Goal: Transaction & Acquisition: Obtain resource

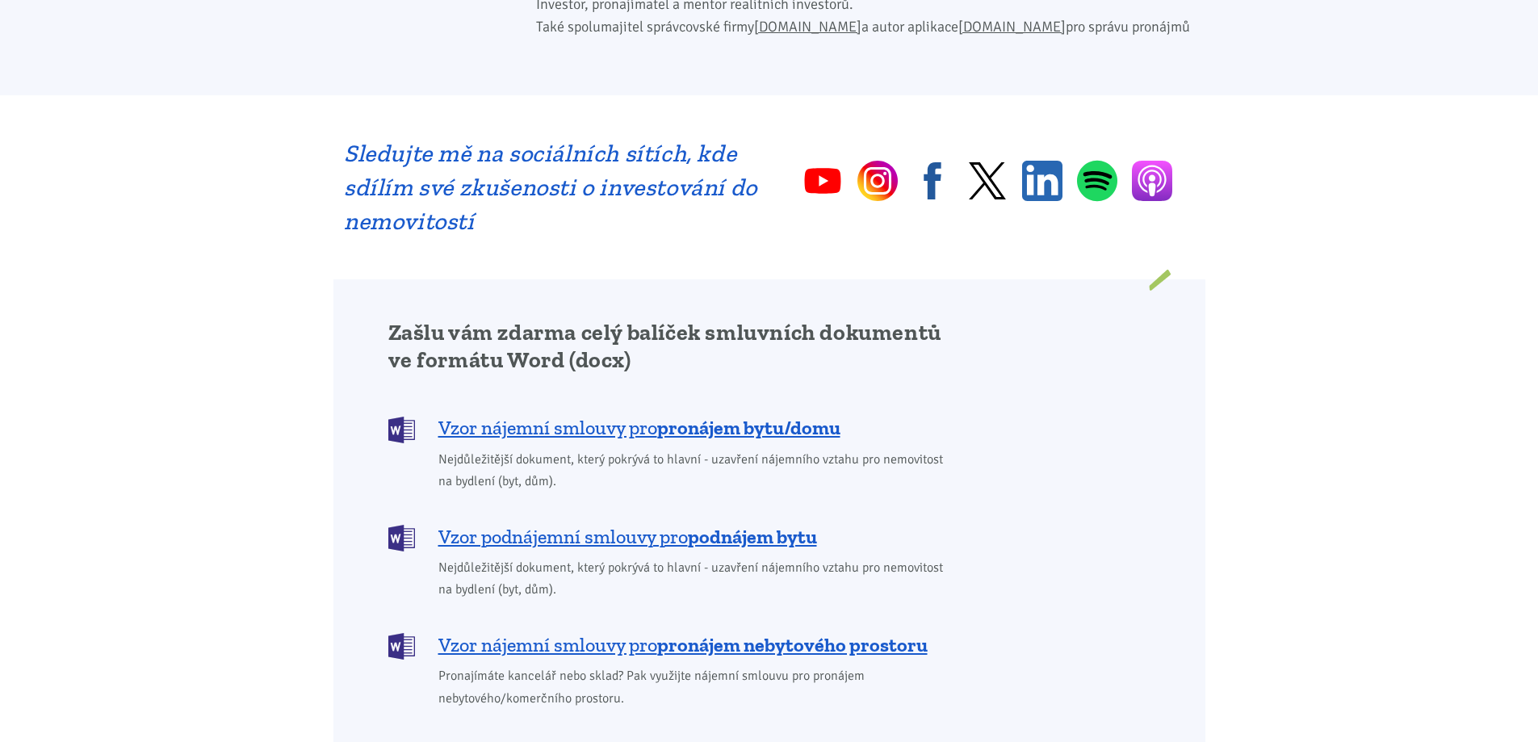
scroll to position [1211, 0]
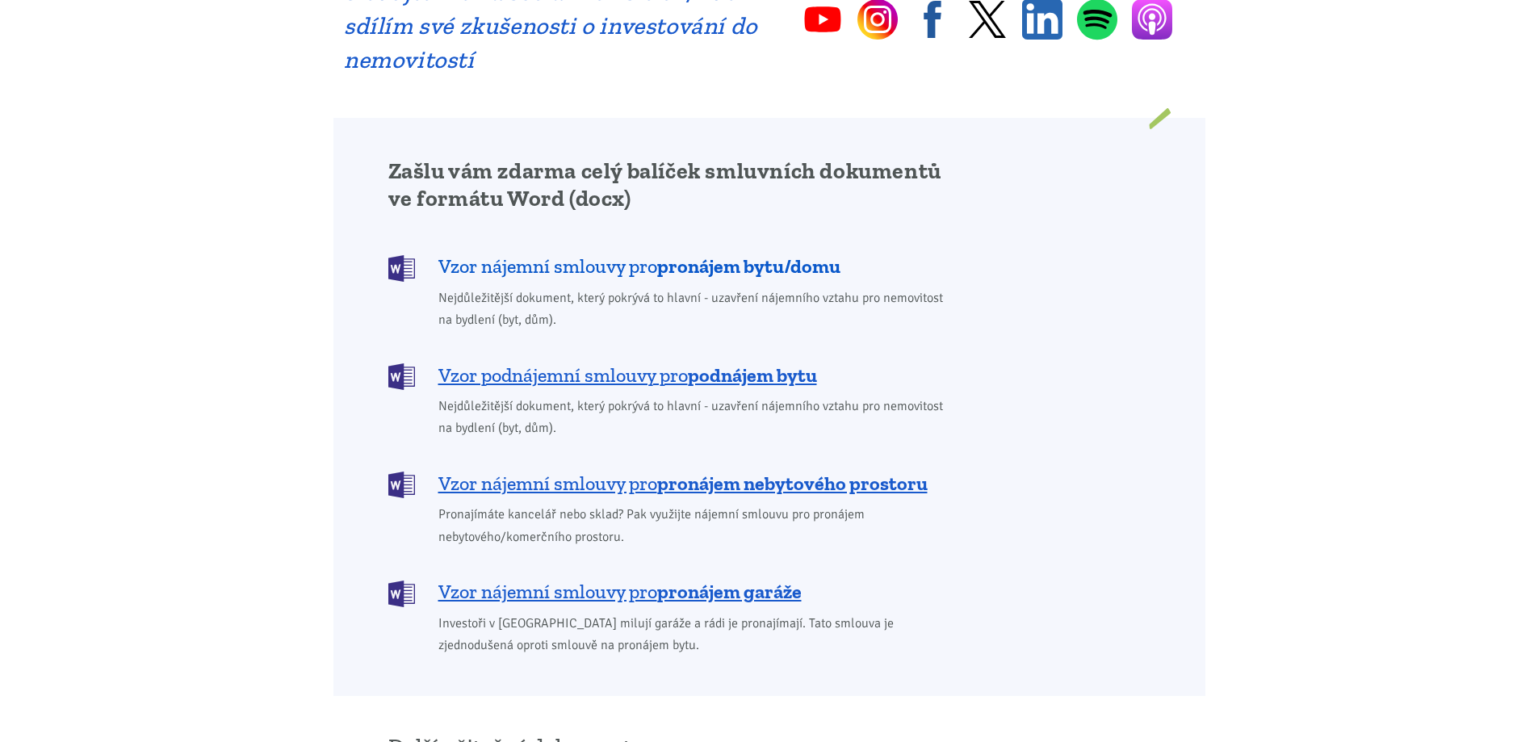
click at [713, 254] on b "pronájem bytu/domu" at bounding box center [748, 265] width 183 height 23
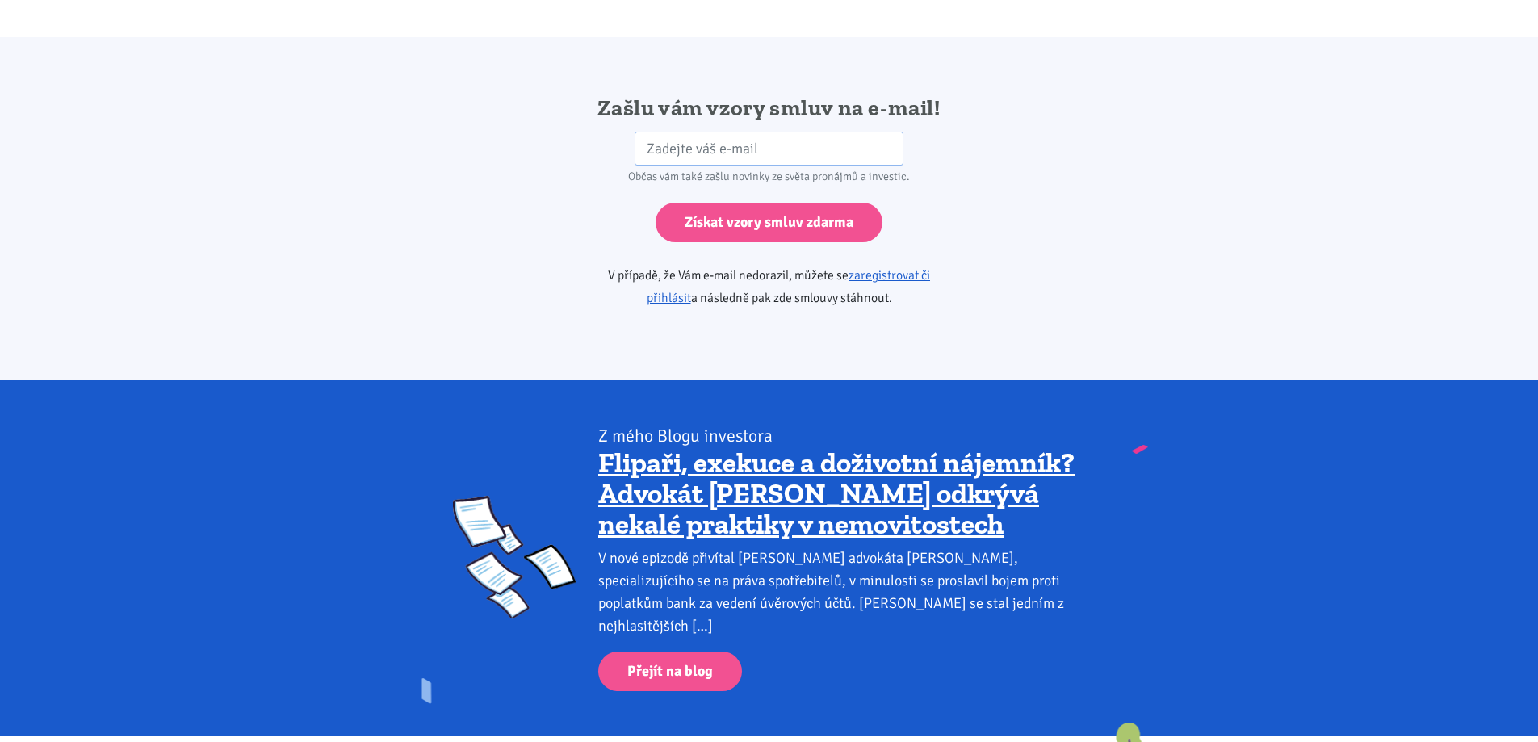
scroll to position [2697, 0]
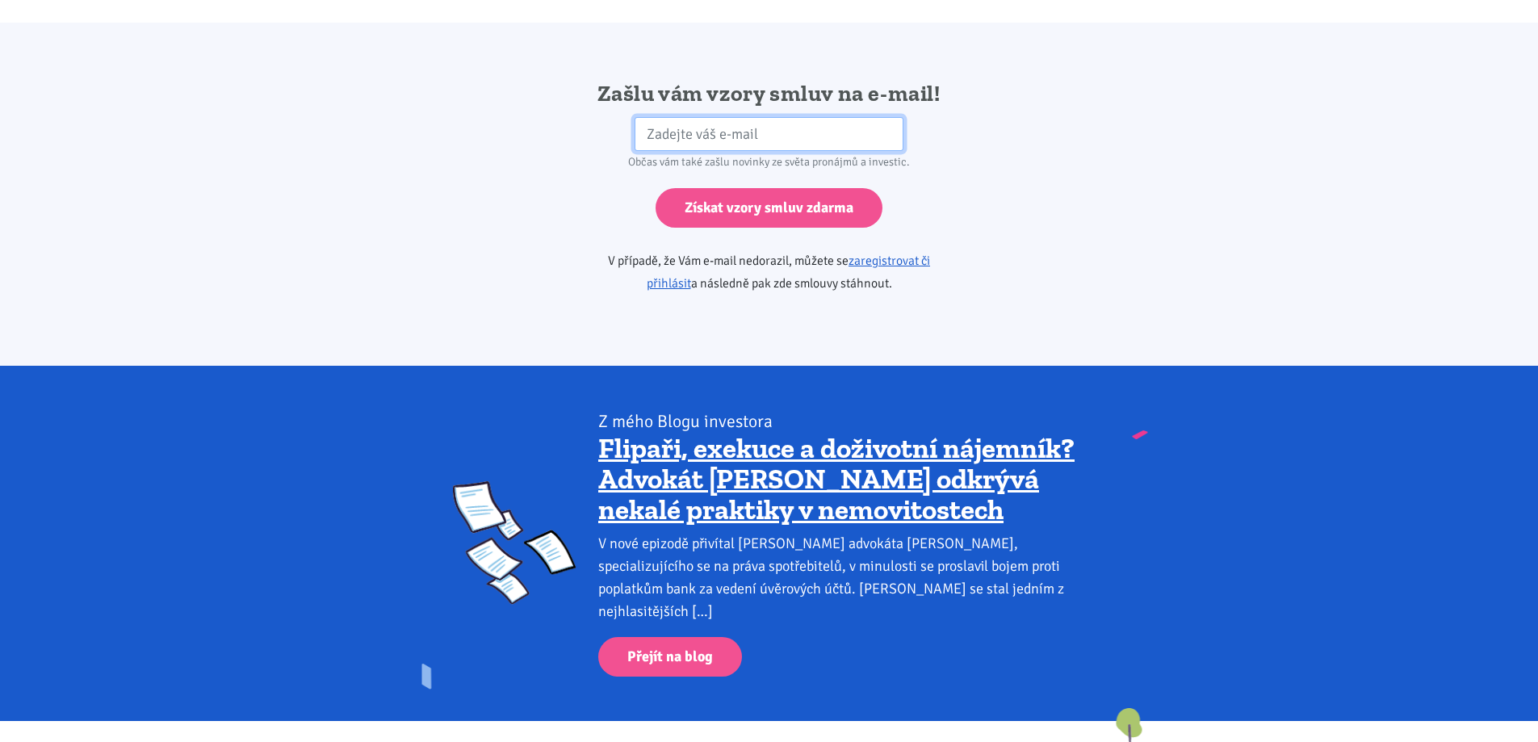
click at [685, 117] on input "email" at bounding box center [769, 134] width 269 height 35
type input "[EMAIL_ADDRESS][DOMAIN_NAME]"
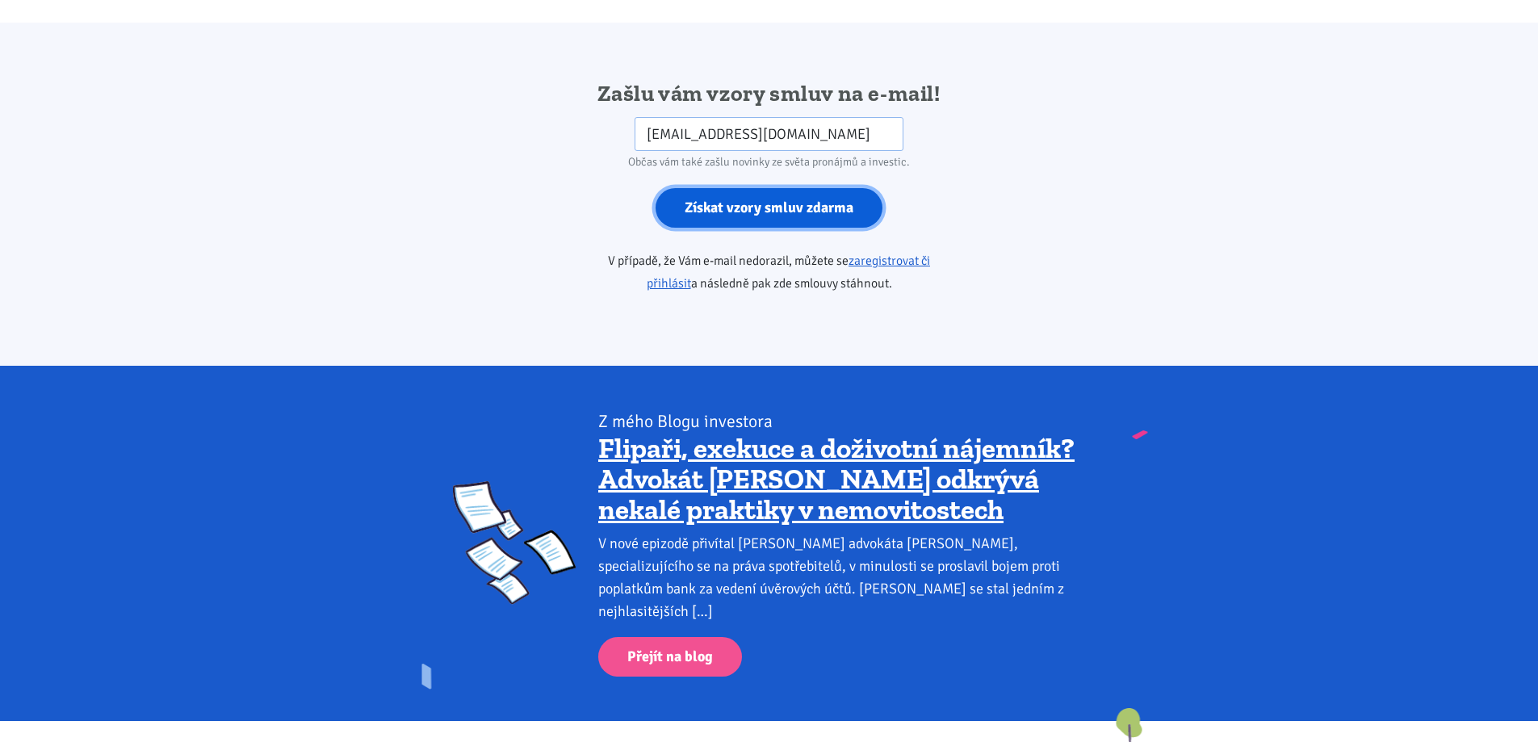
click at [765, 188] on input "Získat vzory smluv zdarma" at bounding box center [769, 208] width 227 height 40
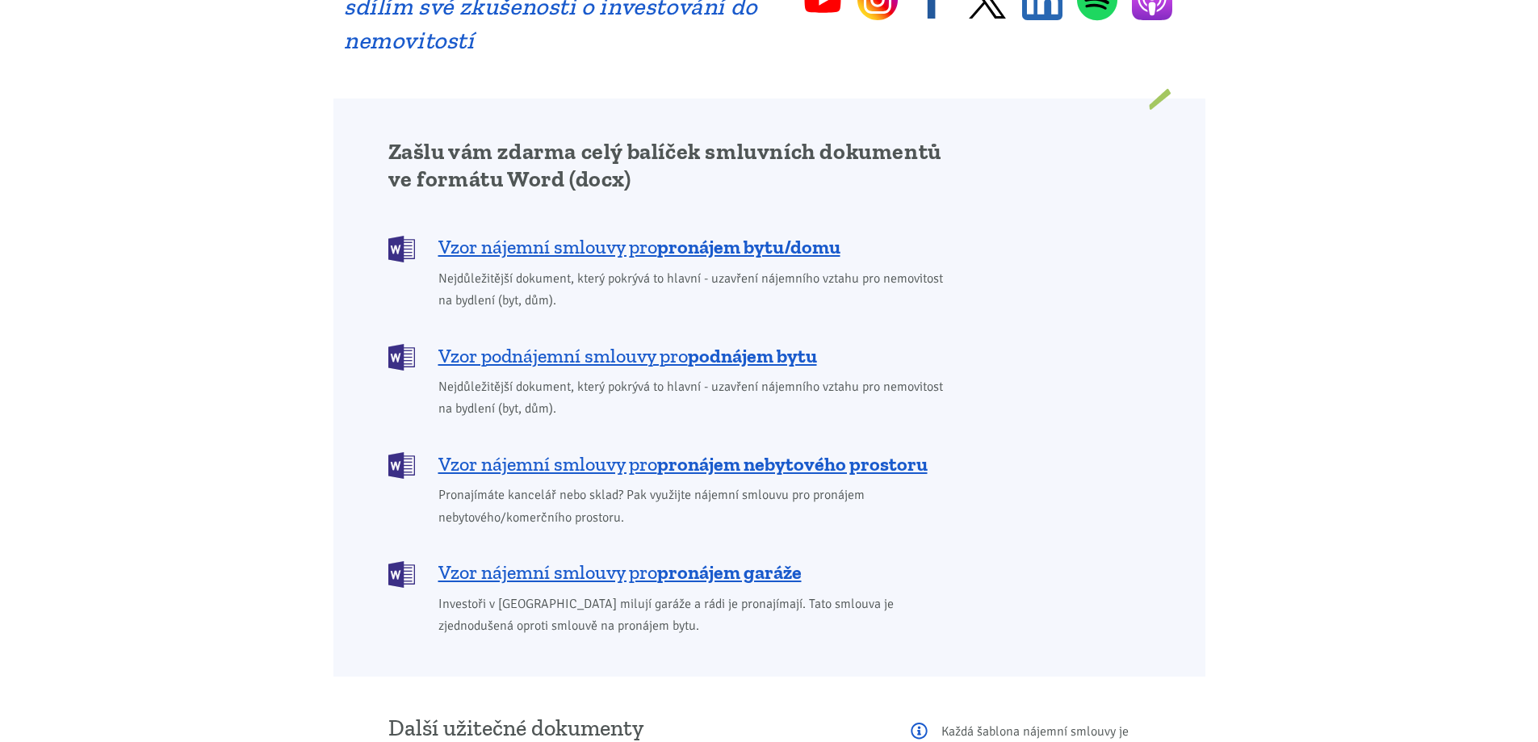
scroll to position [1211, 0]
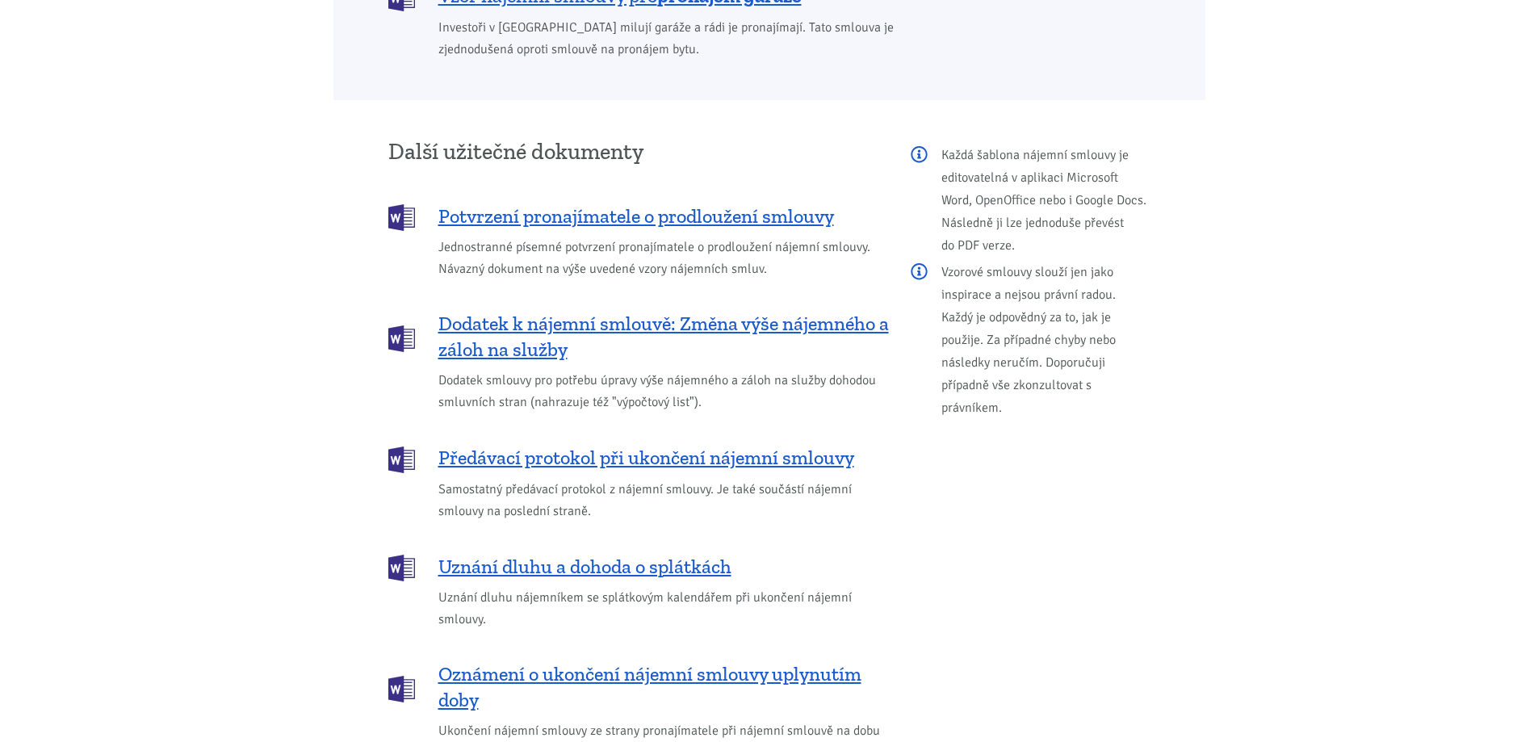
scroll to position [1857, 0]
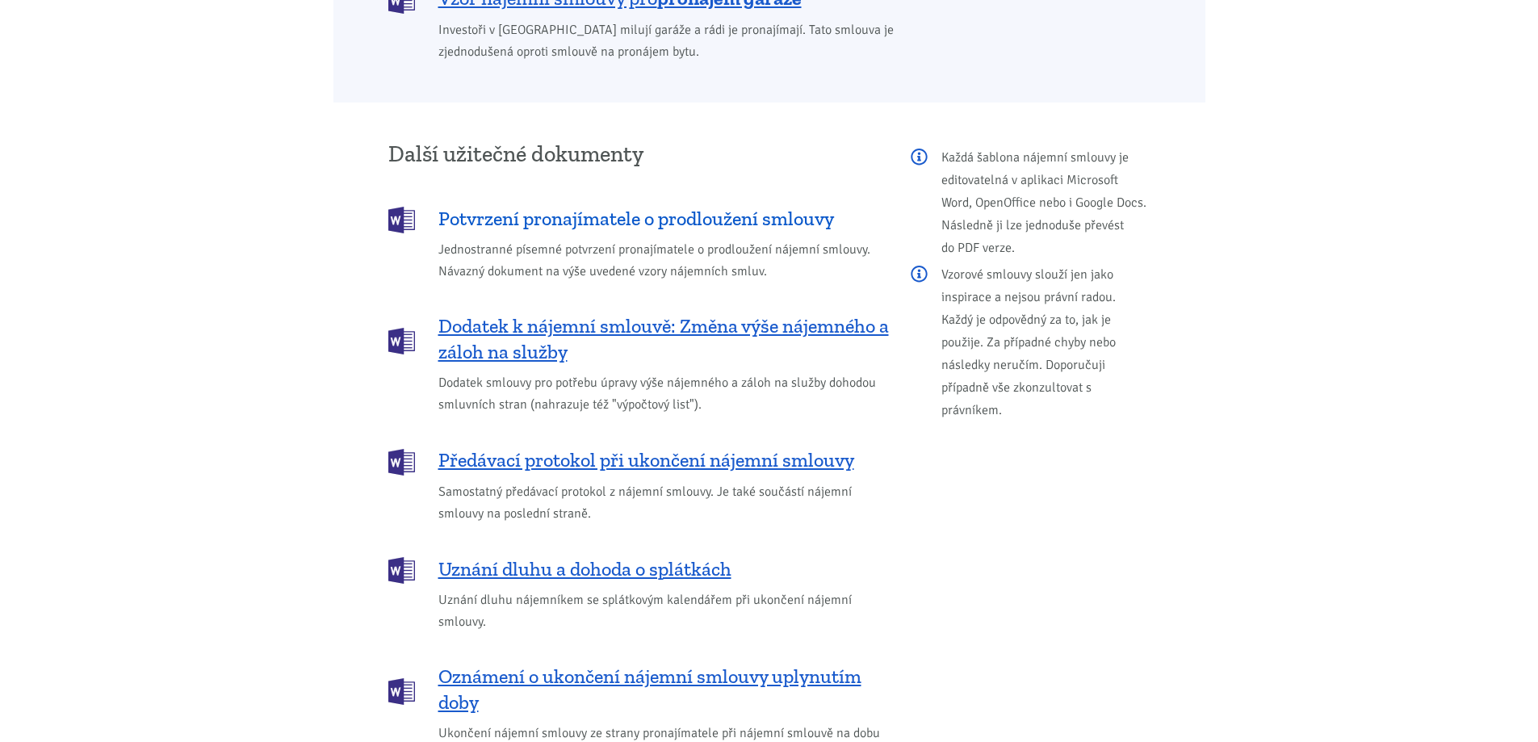
click at [564, 206] on span "Potvrzení pronajímatele o prodloužení smlouvy" at bounding box center [636, 219] width 396 height 26
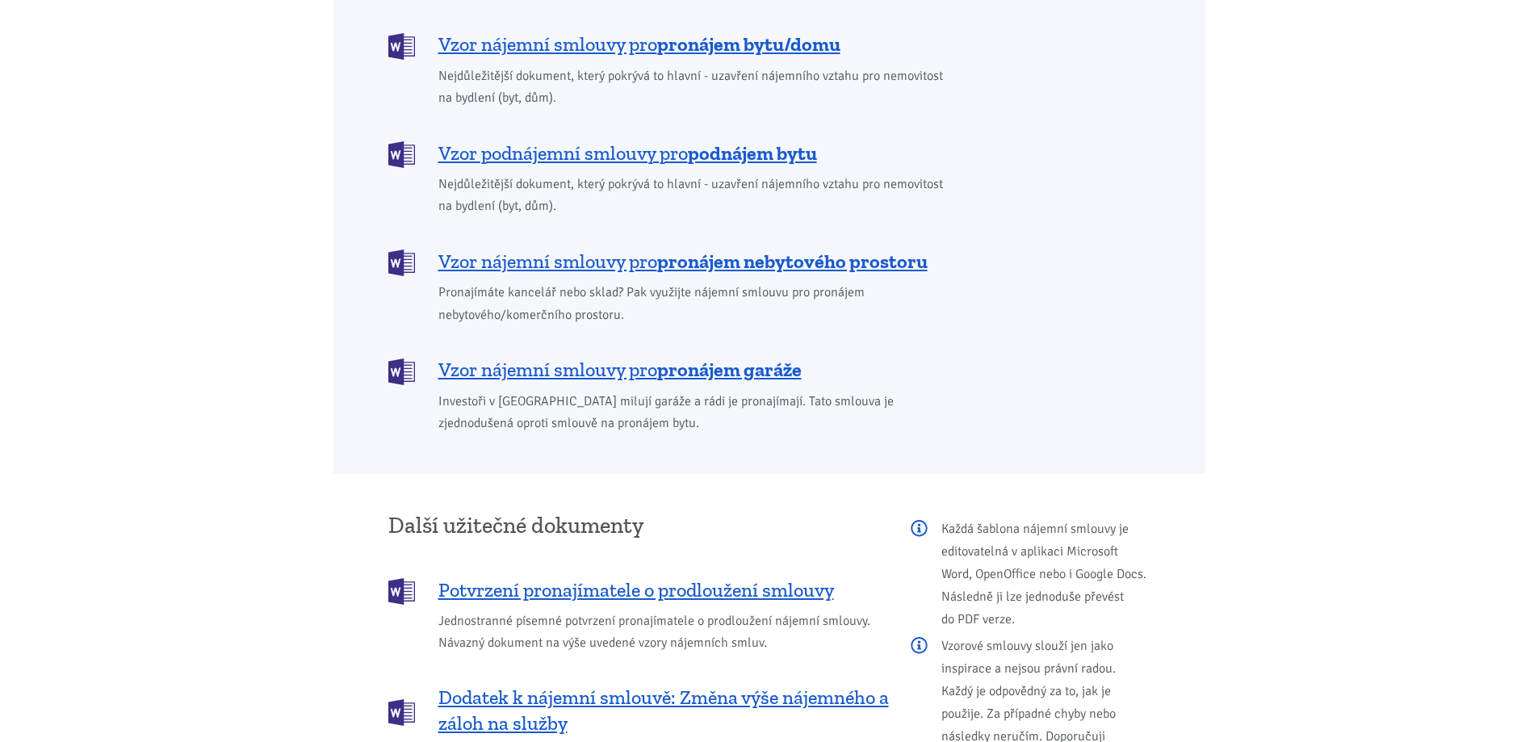
scroll to position [1453, 0]
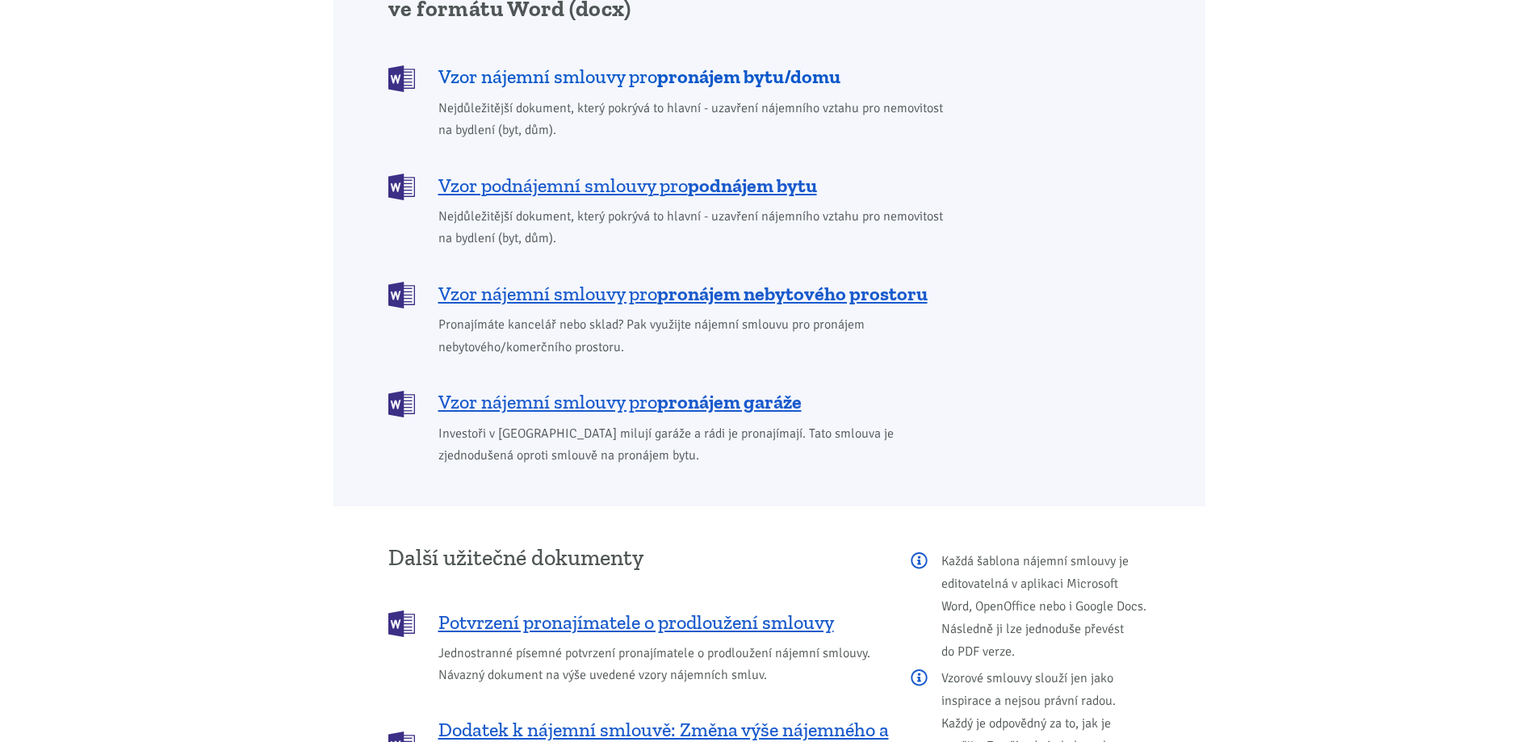
click at [662, 65] on b "pronájem bytu/domu" at bounding box center [748, 76] width 183 height 23
